Goal: Information Seeking & Learning: Understand process/instructions

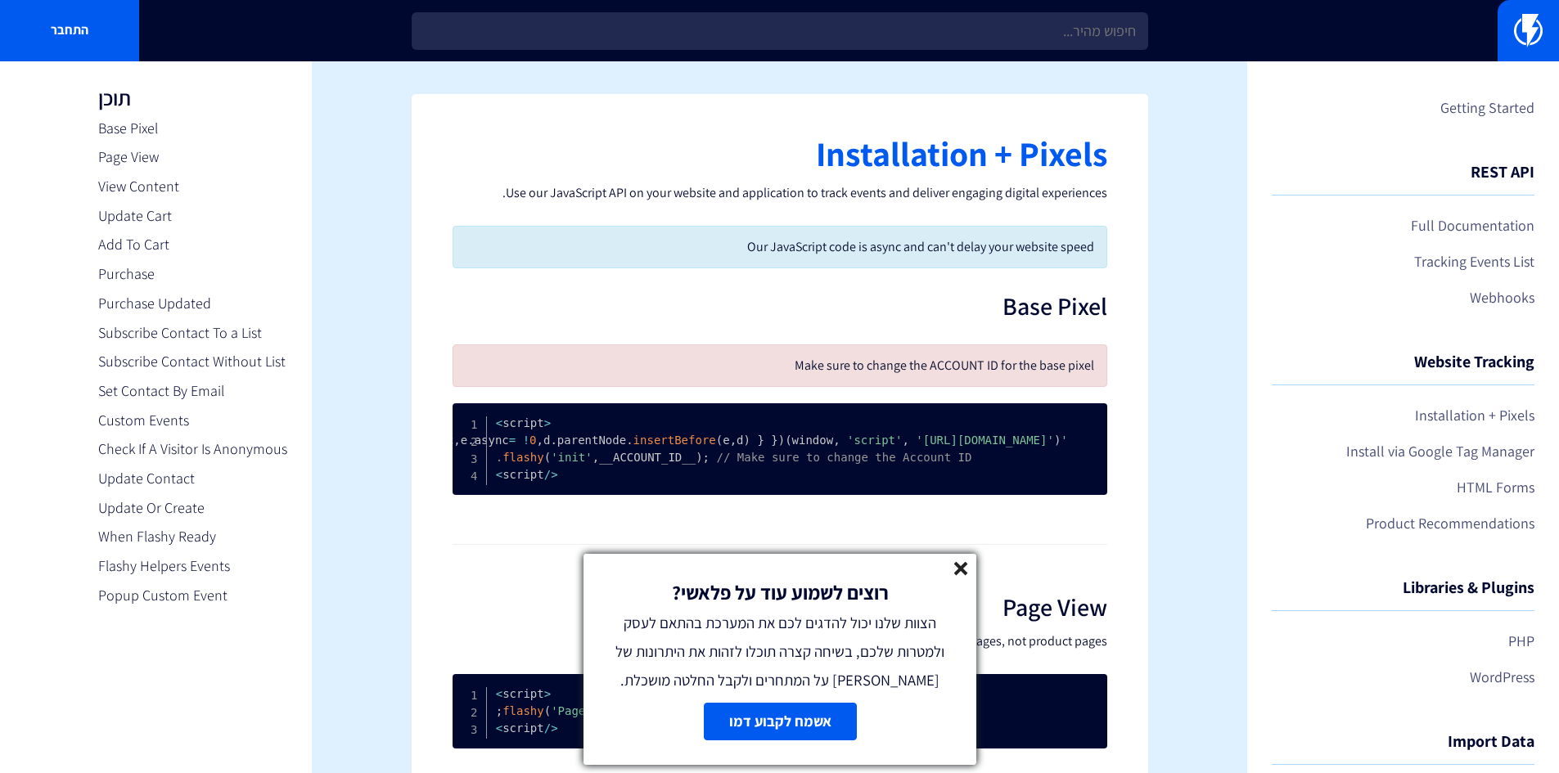
drag, startPoint x: 729, startPoint y: 599, endPoint x: 679, endPoint y: 597, distance: 50.0
click at [679, 597] on b "רוצים לשמוע עוד על פלאשי?" at bounding box center [779, 592] width 217 height 26
click at [954, 569] on icon at bounding box center [961, 569] width 14 height 14
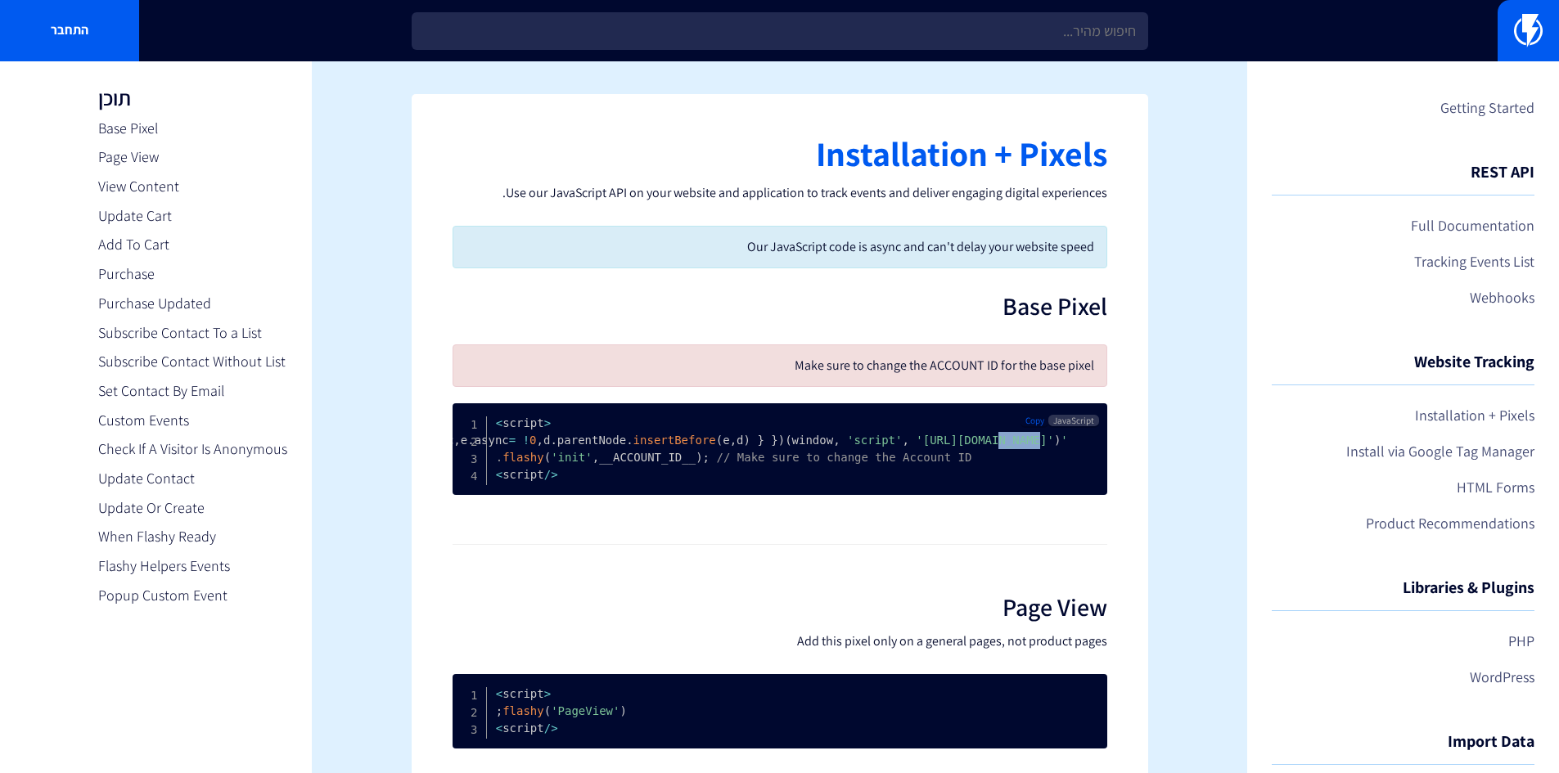
drag, startPoint x: 901, startPoint y: 442, endPoint x: 935, endPoint y: 442, distance: 34.4
click at [935, 442] on span "'[URL][DOMAIN_NAME]'" at bounding box center [985, 440] width 138 height 13
copy span "flashy"
click at [840, 140] on h1 "Installation + Pixels" at bounding box center [780, 154] width 655 height 38
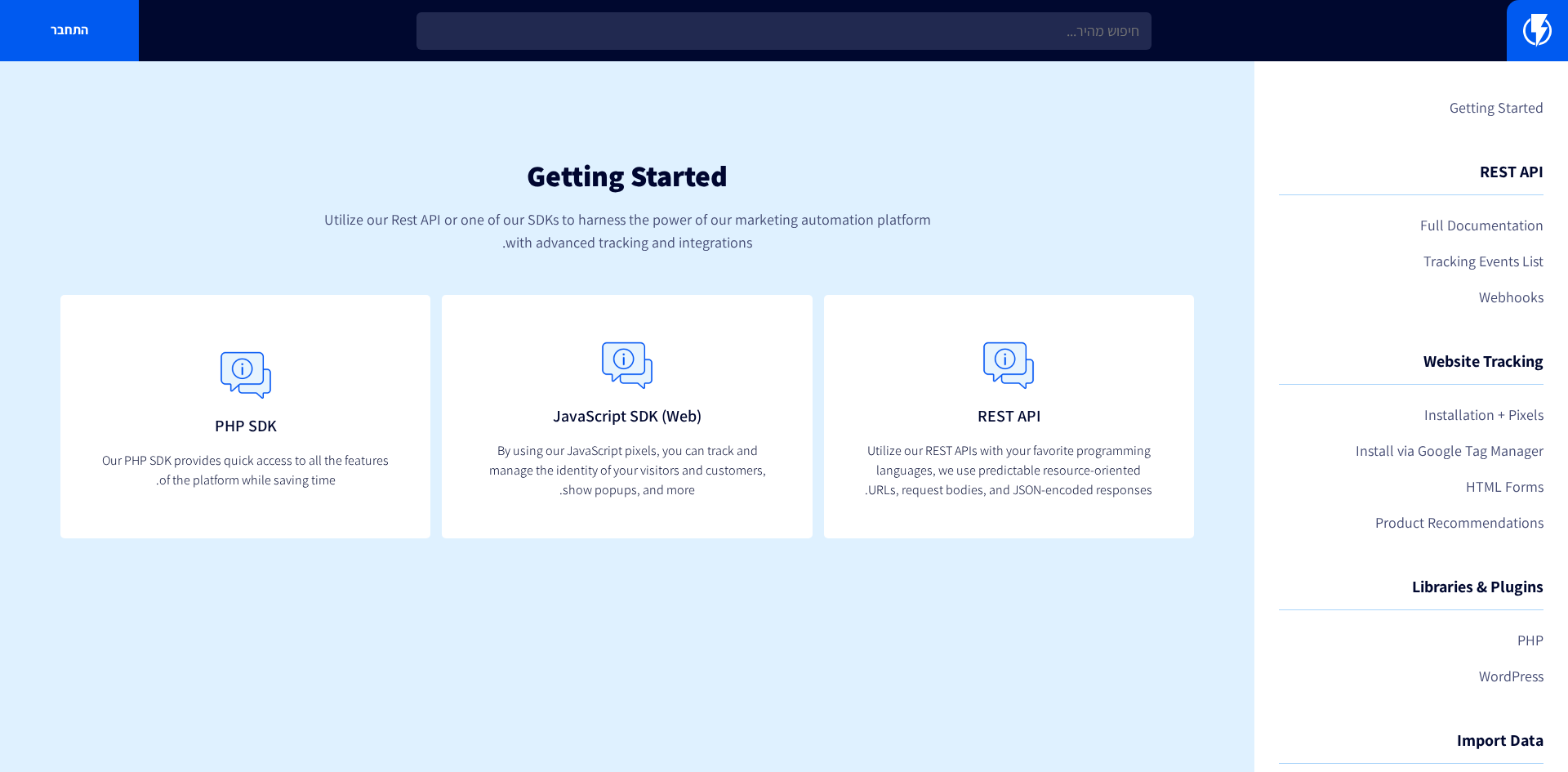
drag, startPoint x: 469, startPoint y: 168, endPoint x: 6, endPoint y: 656, distance: 672.7
click at [6, 658] on div "Getting Started Utilize our Rest API or one of our SDKs to harness the power of…" at bounding box center [627, 416] width 1255 height 711
click at [591, 254] on div "Getting Started Utilize our Rest API or one of our SDKs to harness the power of…" at bounding box center [627, 178] width 1255 height 234
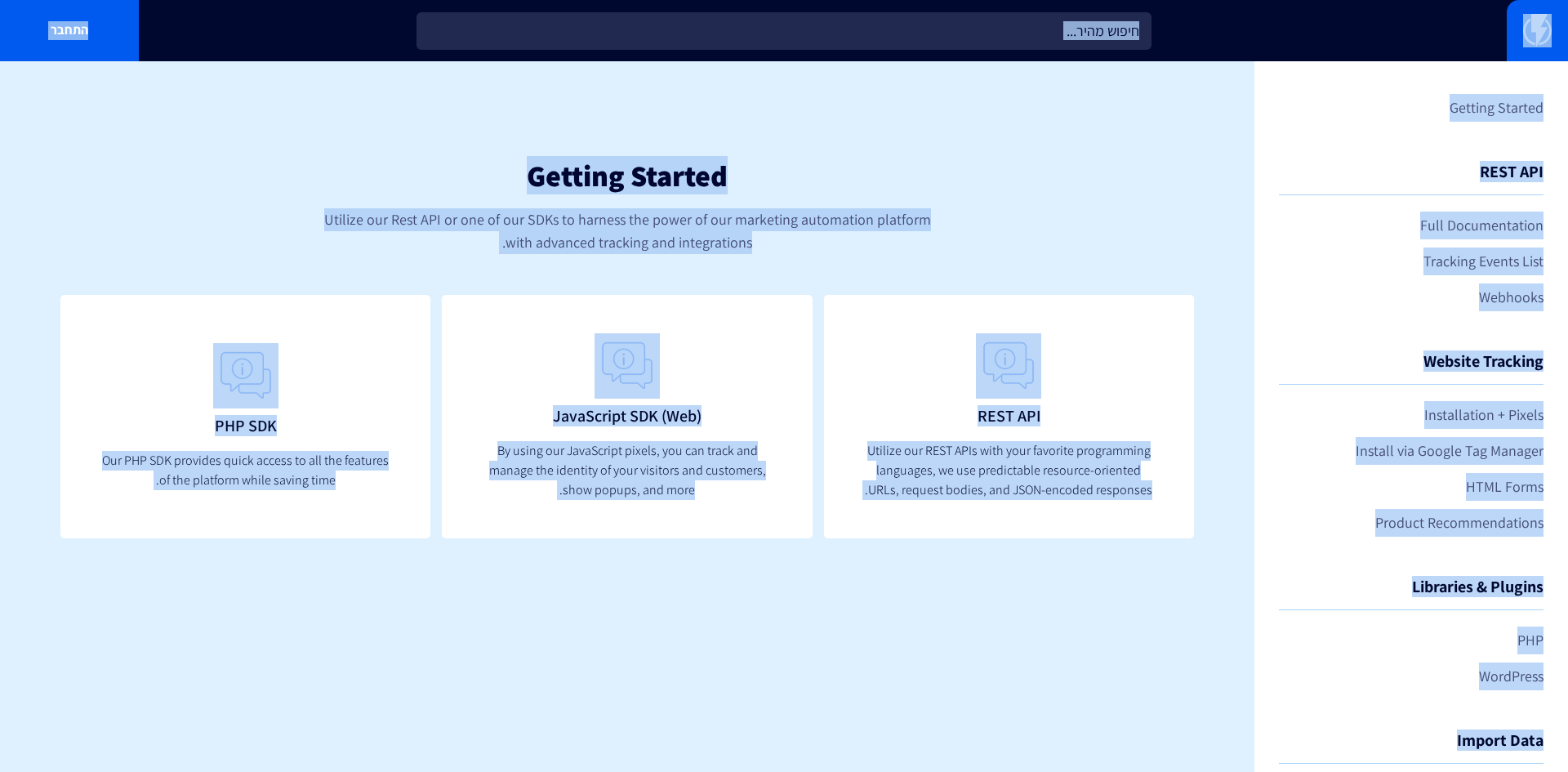
click at [693, 163] on h1 "Getting Started" at bounding box center [627, 176] width 1059 height 33
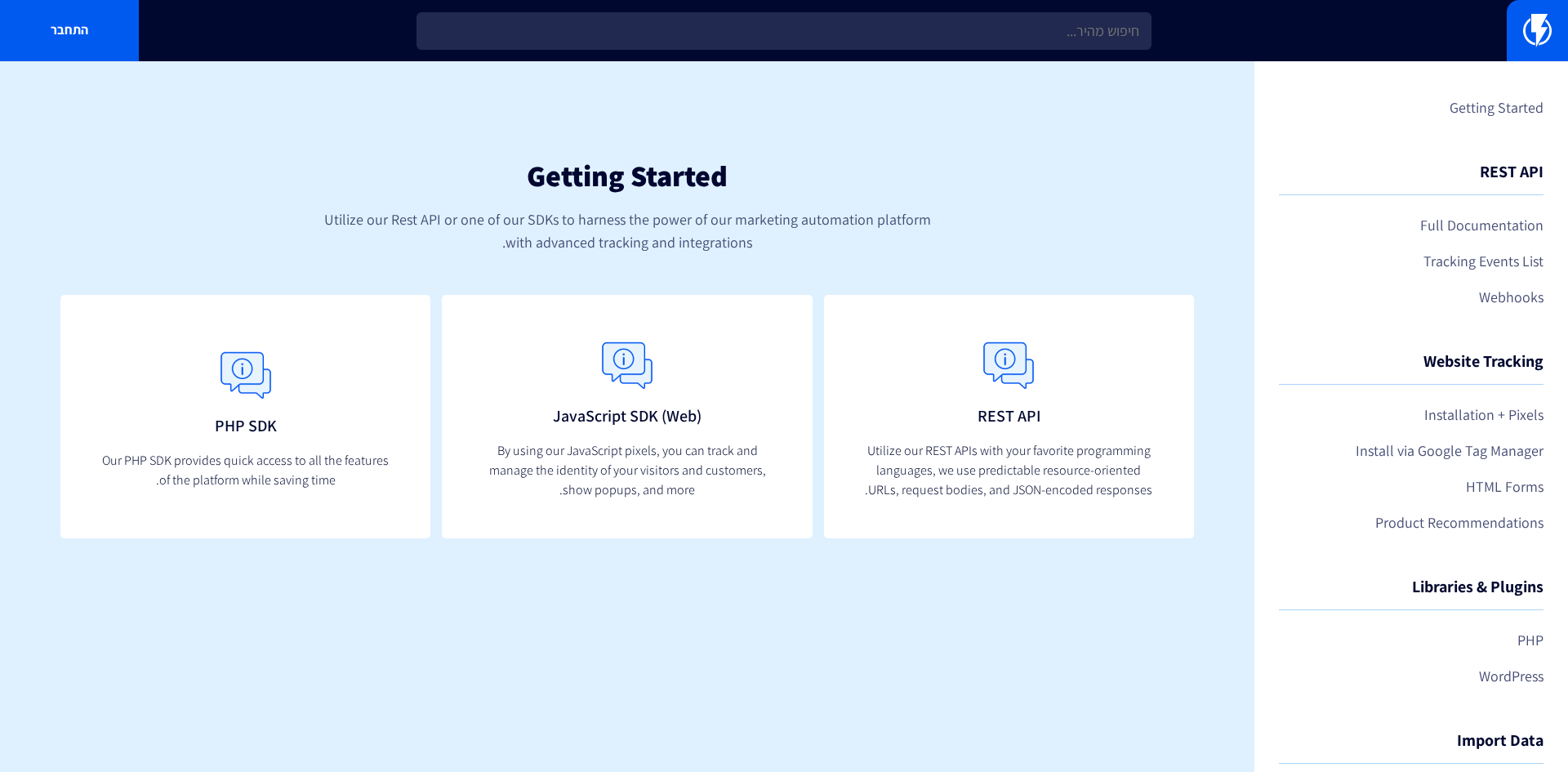
drag, startPoint x: 814, startPoint y: 163, endPoint x: -120, endPoint y: 651, distance: 1053.8
click at [0, 651] on html "מוצרים שיווק אוטומטי הפכו את השיווק לאוטומטי דיוור אלקטרוני שלחו את המסר הנכון …" at bounding box center [784, 386] width 1568 height 772
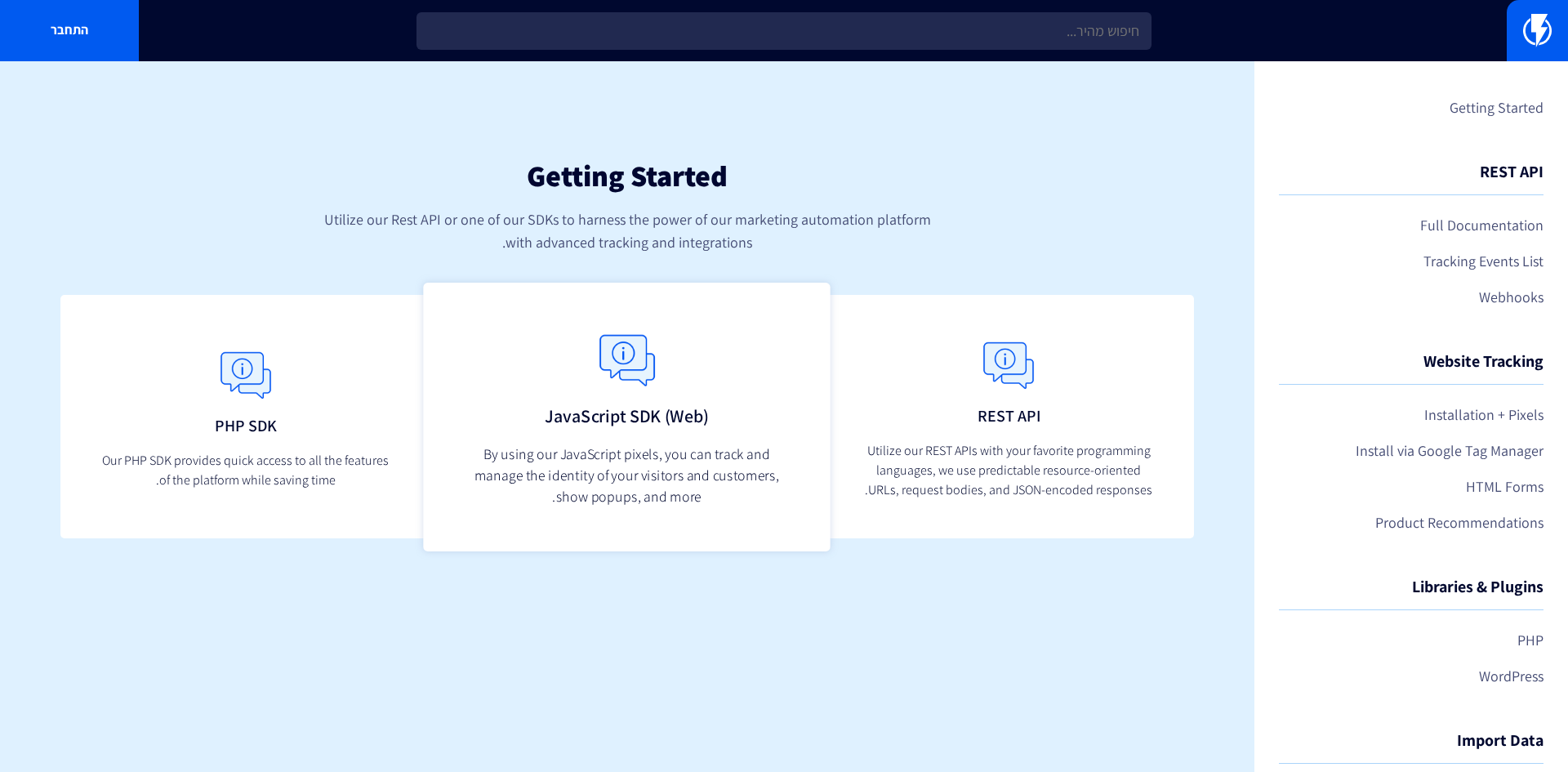
copy div "Getting Started Utilize our Rest API or one of our SDKs to harness the power of…"
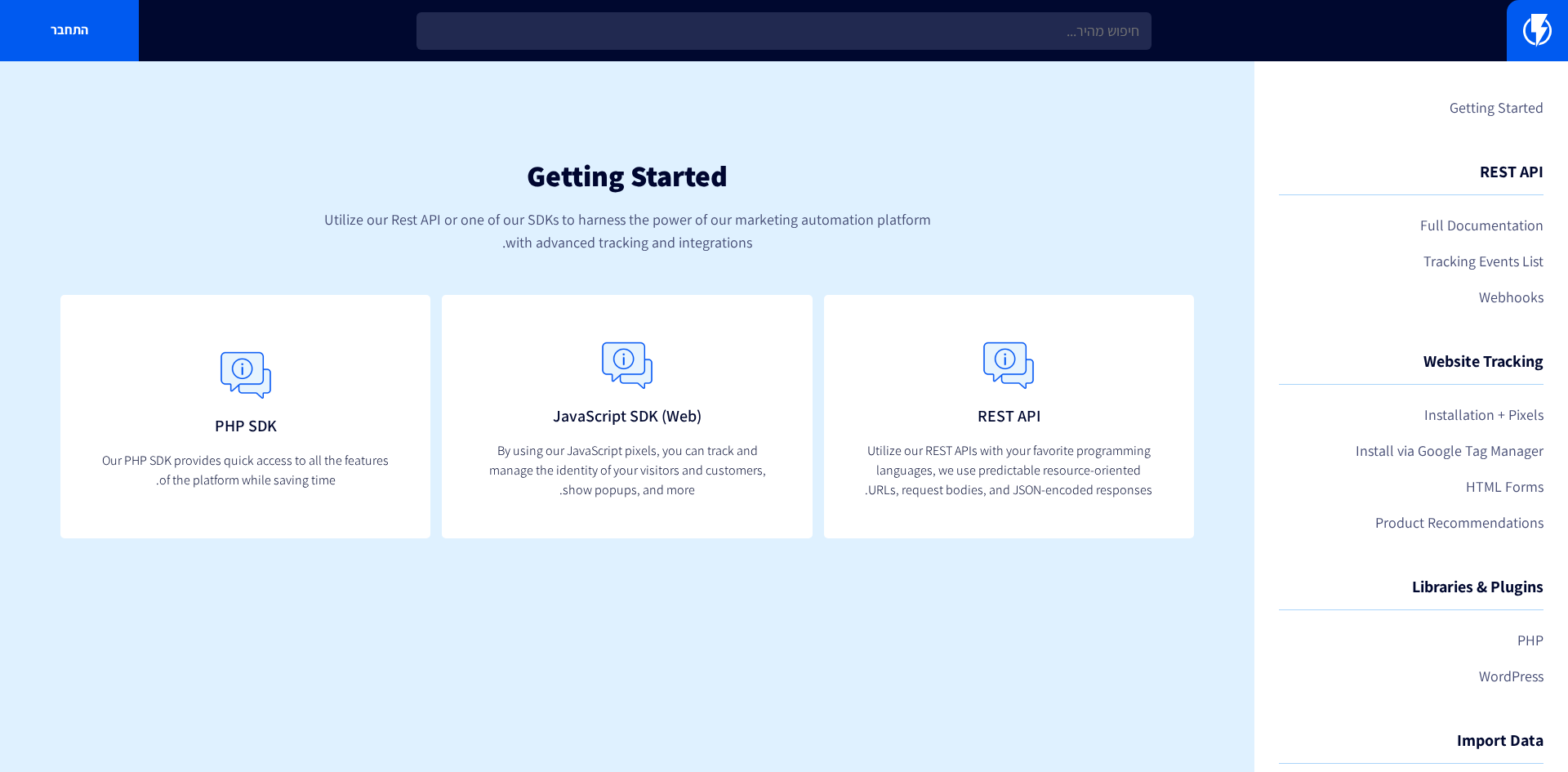
click at [812, 125] on div "Getting Started Utilize our Rest API or one of our SDKs to harness the power of…" at bounding box center [627, 178] width 1255 height 234
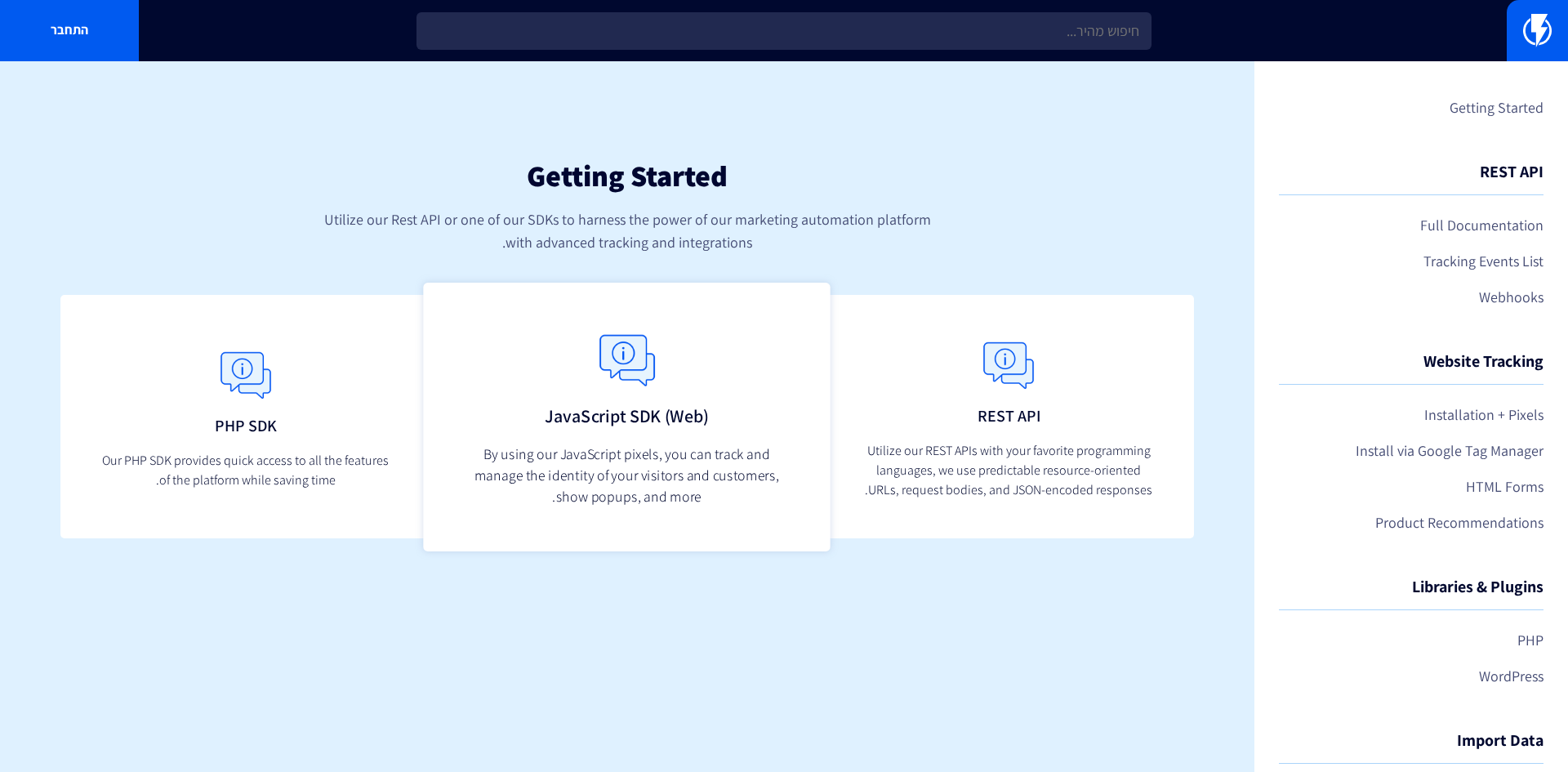
click at [641, 334] on img at bounding box center [627, 362] width 72 height 72
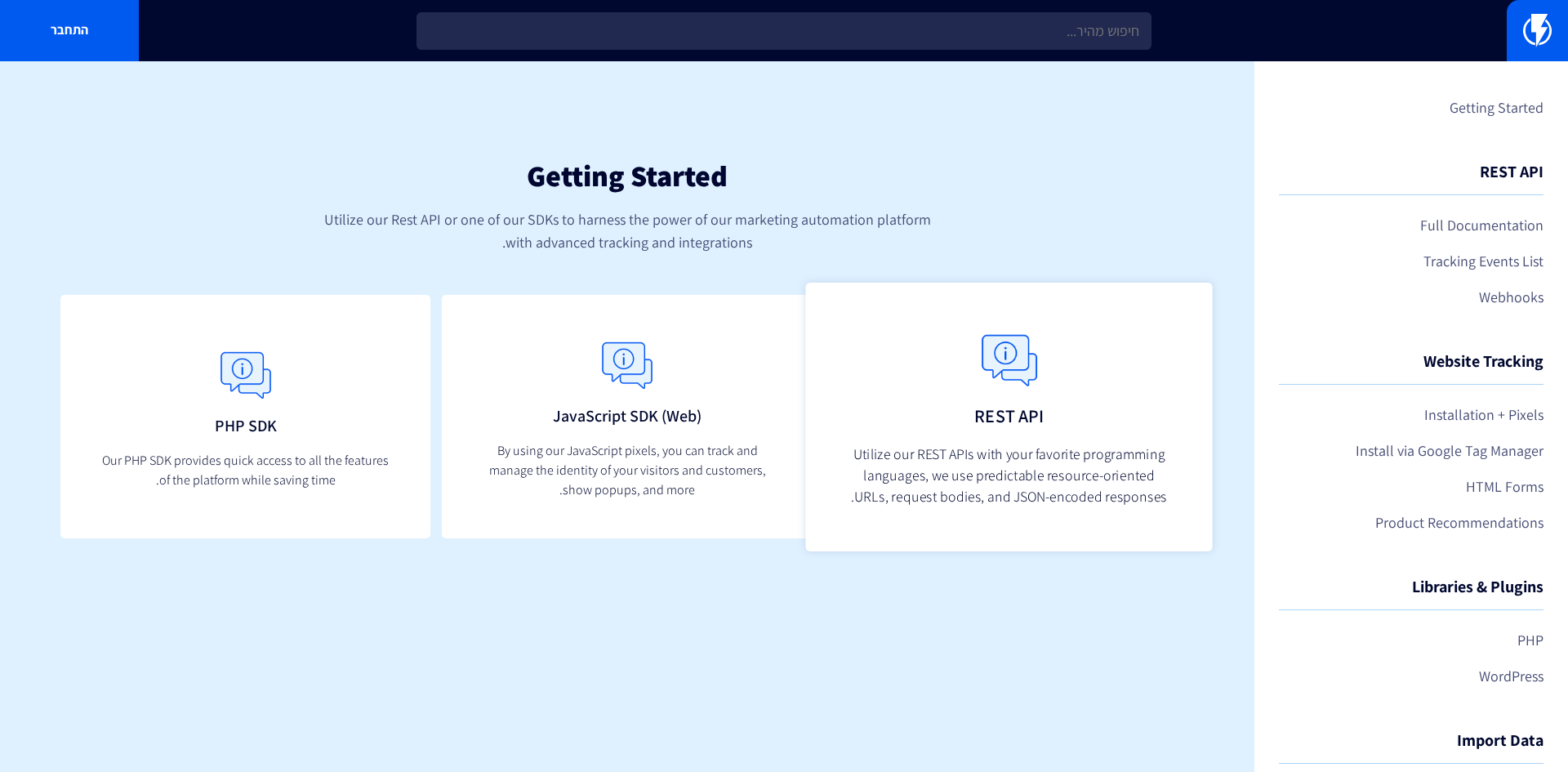
click at [888, 419] on link "REST API Utilize our REST APIs with your favorite programming languages, we use…" at bounding box center [1009, 416] width 407 height 268
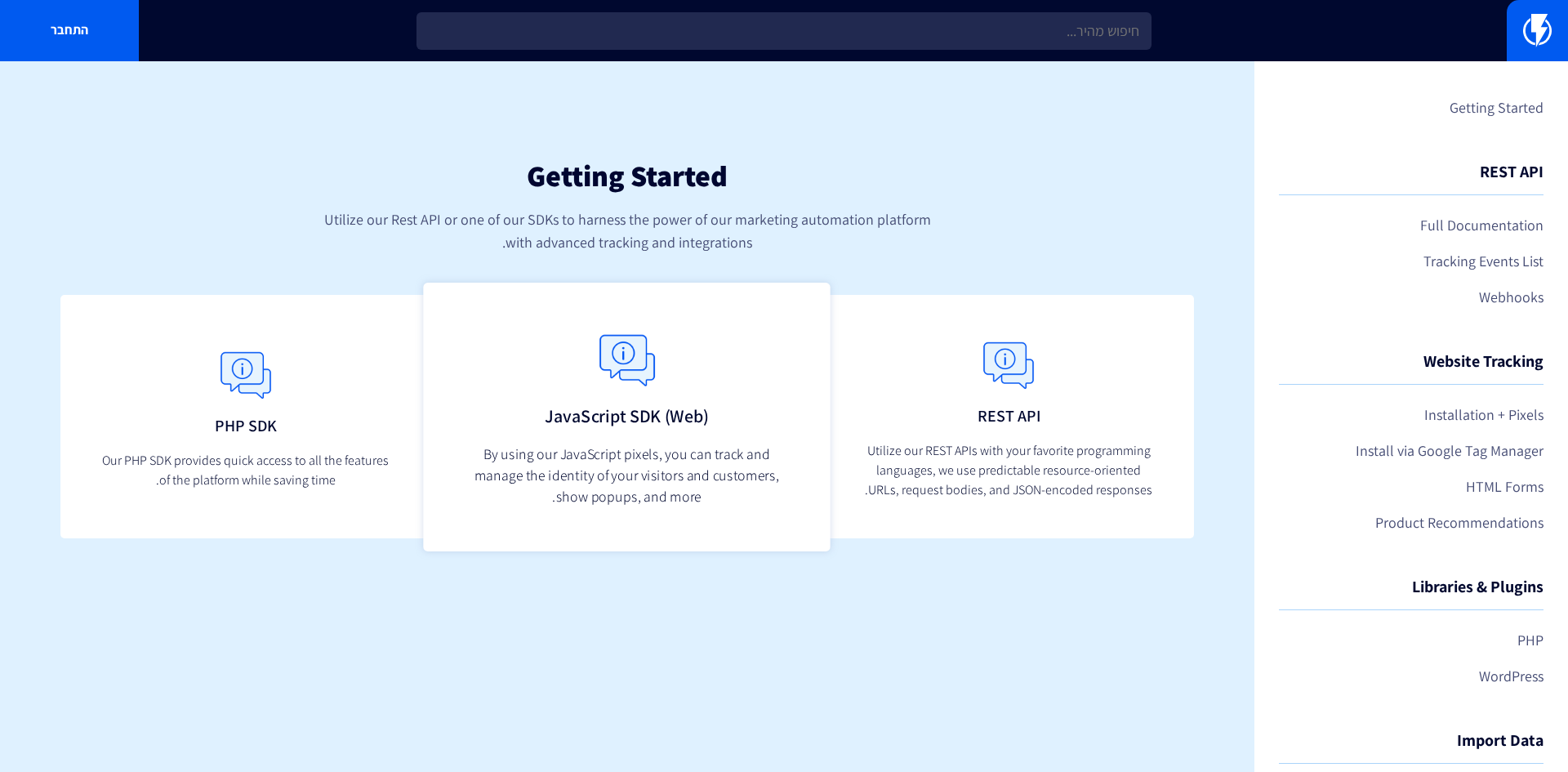
click at [605, 367] on img at bounding box center [627, 362] width 72 height 72
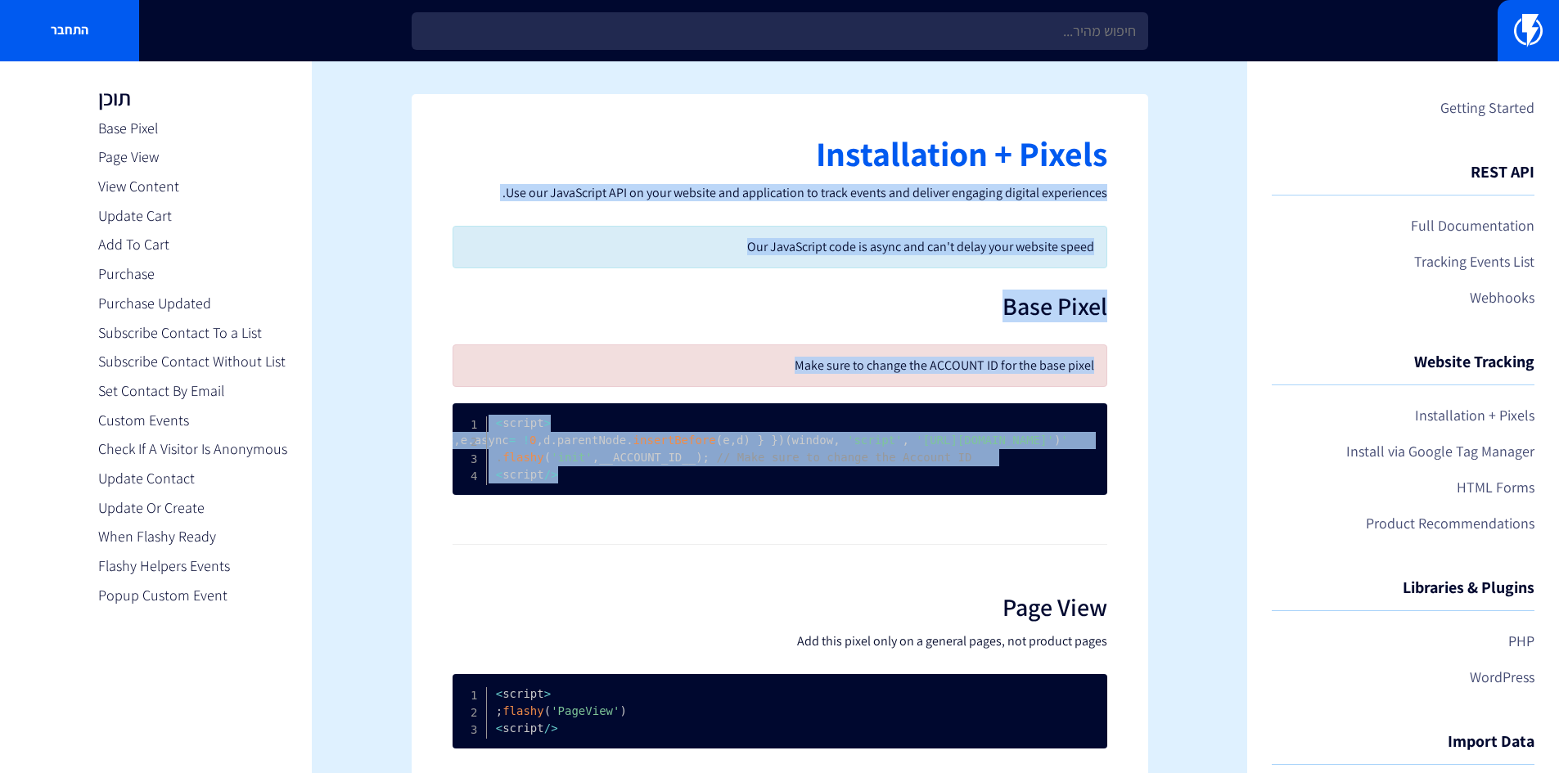
drag, startPoint x: 793, startPoint y: 146, endPoint x: 1074, endPoint y: 521, distance: 469.4
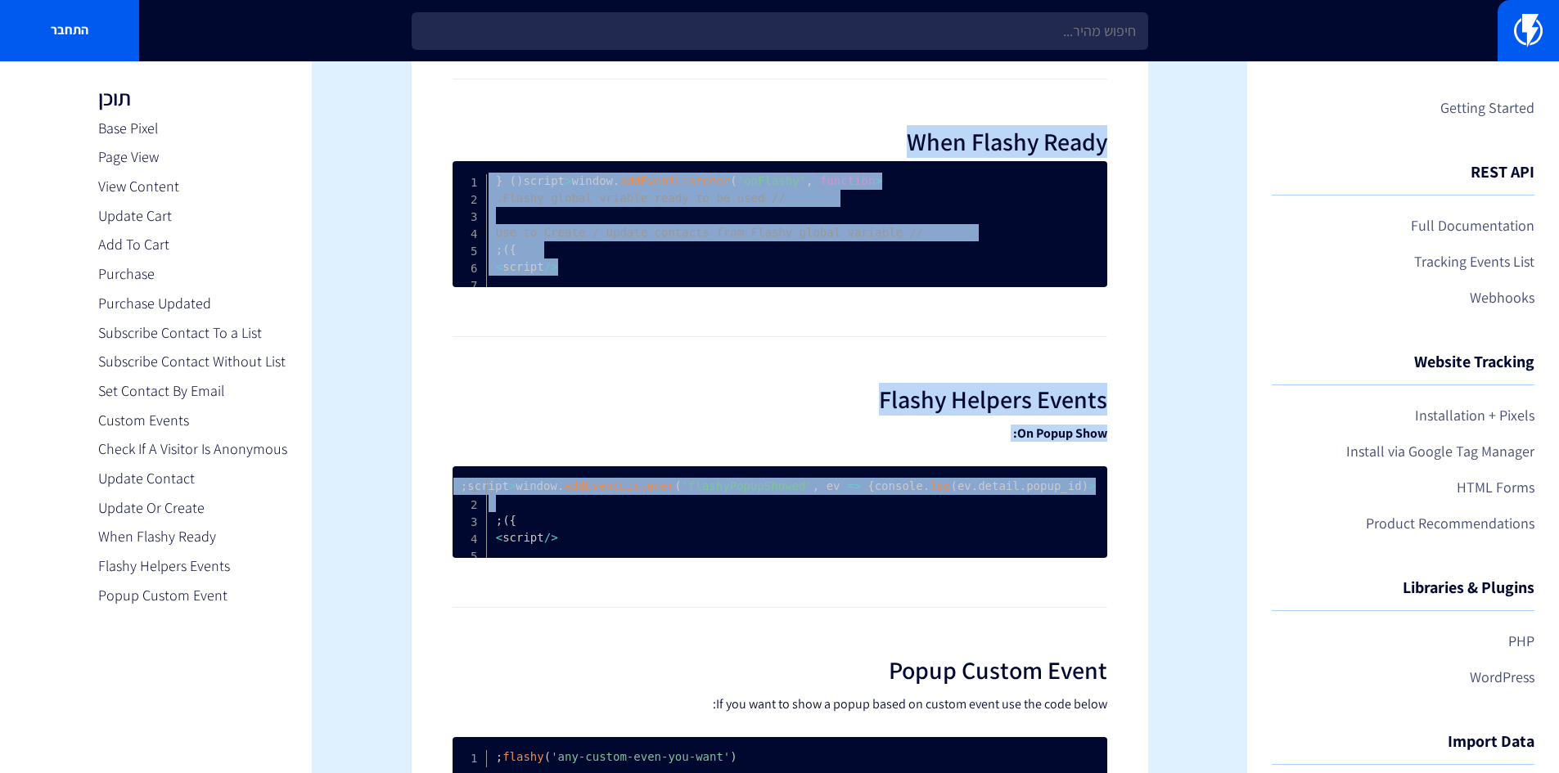
scroll to position [5155, 0]
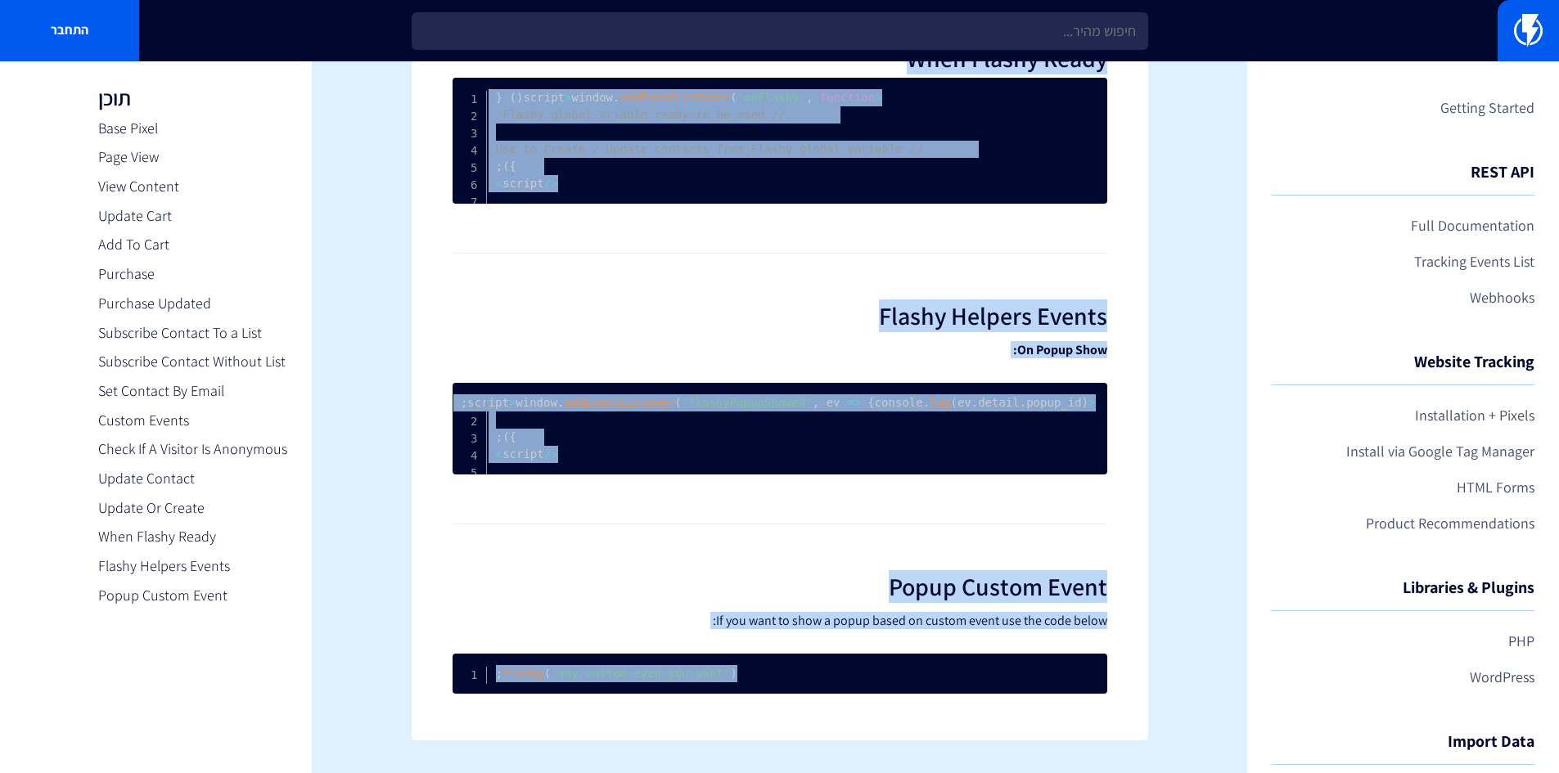
drag, startPoint x: 1119, startPoint y: 148, endPoint x: 400, endPoint y: 692, distance: 901.3
copy div "Installation + Pixels Use our JavaScript API on your website and application to…"
click at [993, 414] on pre "< script > window . addEventListener ( 'flashyPopupShowed' , ev => { console . …" at bounding box center [780, 429] width 655 height 92
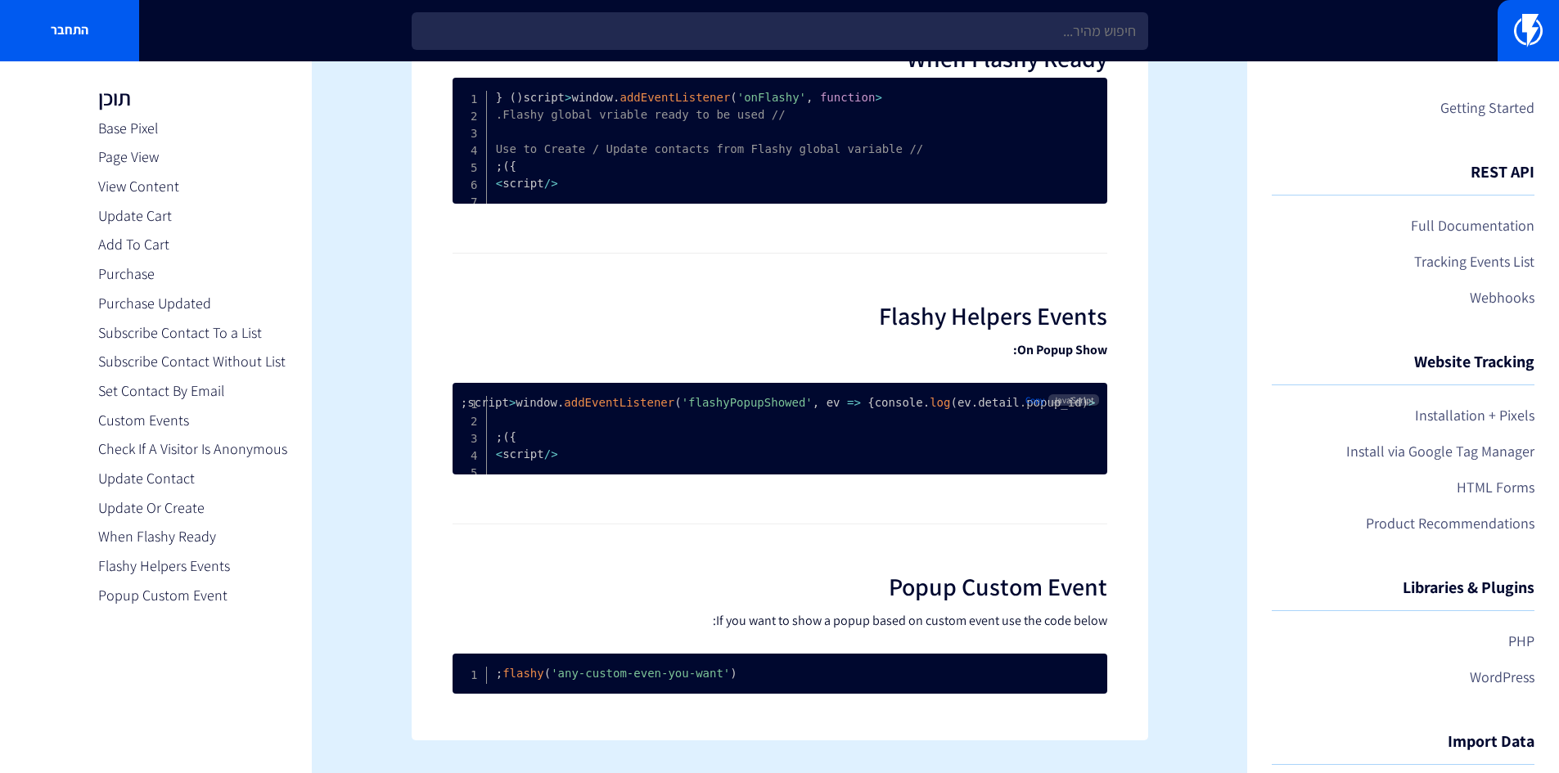
click at [772, 383] on pre "< script > window . addEventListener ( 'flashyPopupShowed' , ev => { console . …" at bounding box center [780, 429] width 655 height 92
click at [1065, 394] on span "JavaScript" at bounding box center [1073, 399] width 50 height 11
click at [1023, 391] on div "Copy" at bounding box center [1034, 399] width 28 height 16
click at [1034, 394] on span "Copy" at bounding box center [1034, 399] width 19 height 11
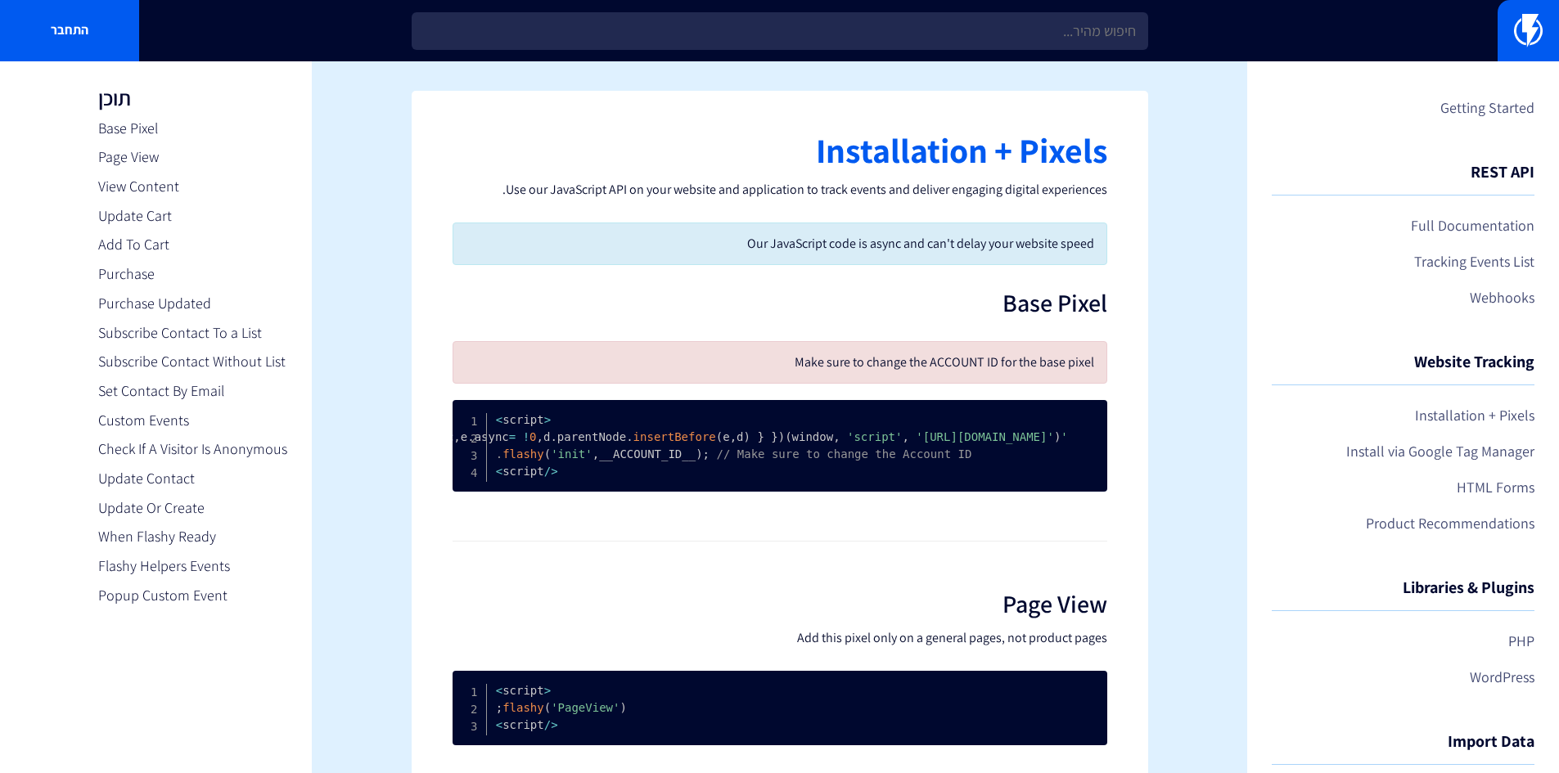
scroll to position [0, 0]
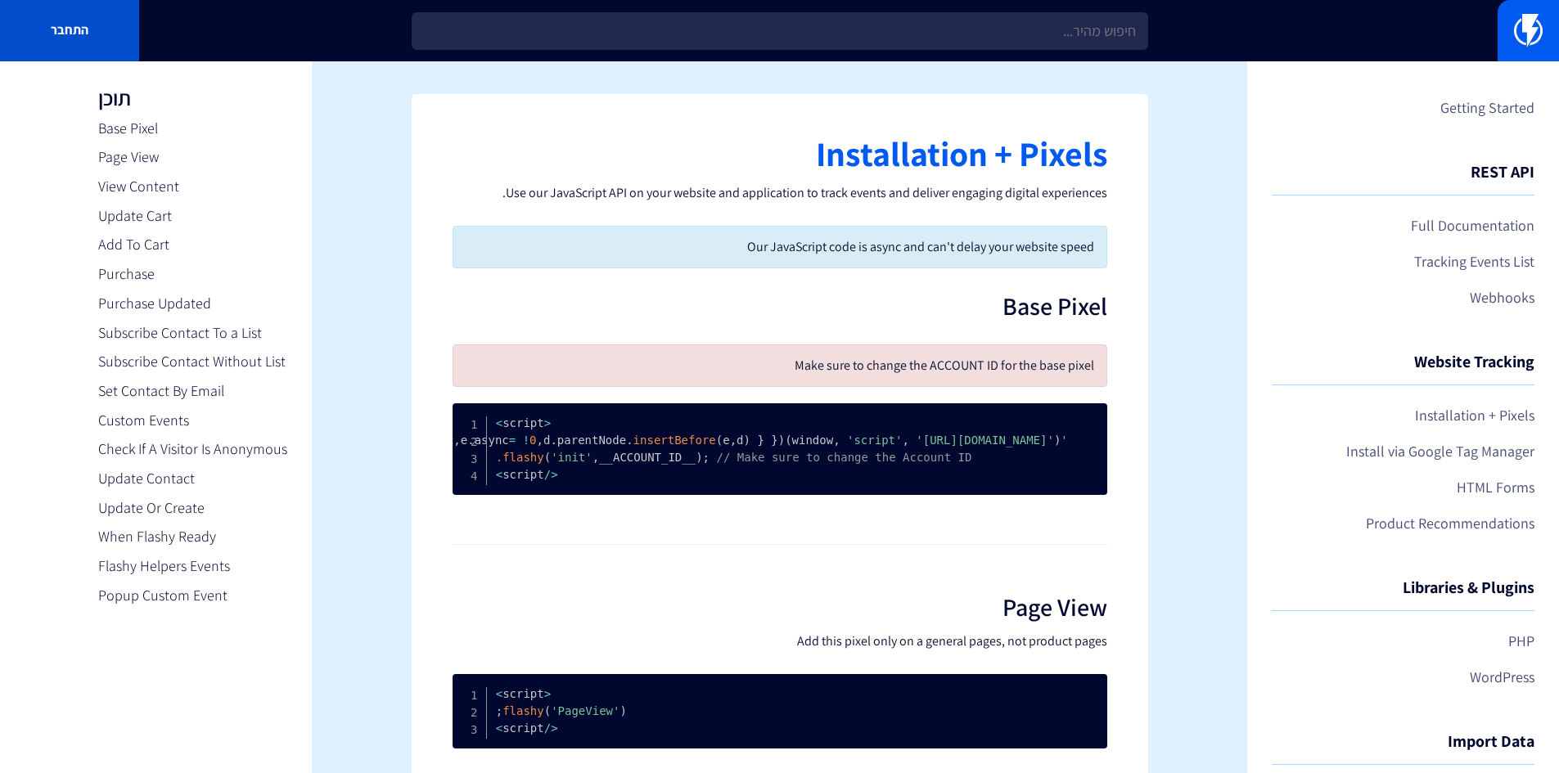
click at [70, 29] on link "התחבר" at bounding box center [69, 30] width 139 height 61
click at [124, 147] on link "Page View" at bounding box center [192, 156] width 189 height 21
click at [127, 128] on link "Base Pixel" at bounding box center [192, 128] width 189 height 21
drag, startPoint x: 1121, startPoint y: 151, endPoint x: 407, endPoint y: 739, distance: 925.5
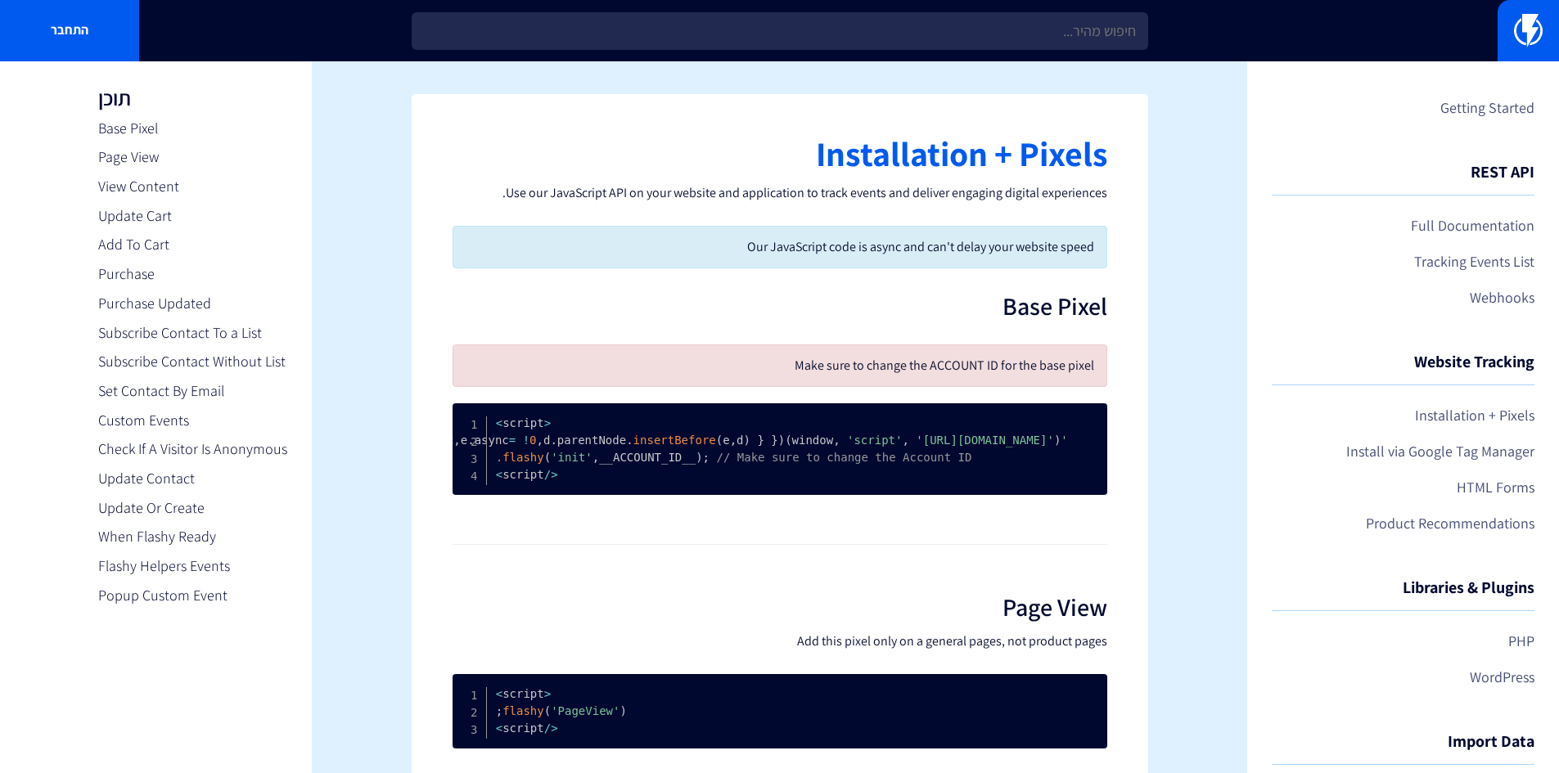
click at [837, 378] on div "Make sure to change the ACCOUNT ID for the base pixel" at bounding box center [780, 366] width 655 height 43
